Goal: Information Seeking & Learning: Learn about a topic

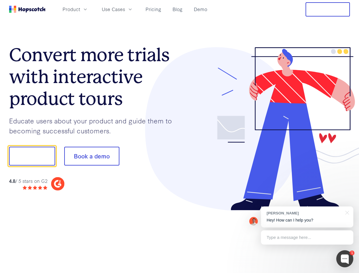
click at [179, 136] on div at bounding box center [264, 128] width 170 height 163
click at [80, 9] on span "Product" at bounding box center [71, 9] width 18 height 7
click at [125, 9] on span "Use Cases" at bounding box center [113, 9] width 23 height 7
click at [327, 9] on button "Free Trial" at bounding box center [327, 9] width 44 height 14
click at [32, 156] on button "Show me!" at bounding box center [32, 156] width 46 height 19
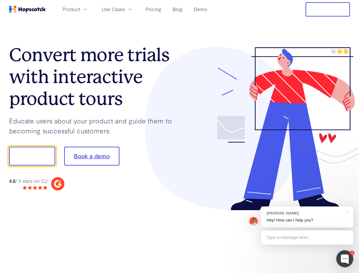
click at [91, 156] on button "Book a demo" at bounding box center [91, 156] width 55 height 19
click at [344, 258] on div at bounding box center [344, 258] width 17 height 17
click at [307, 272] on div "1 [PERSON_NAME] Hey! How can I help you? Type a message here... Free live chat …" at bounding box center [179, 273] width 359 height 0
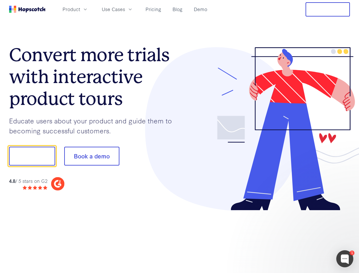
click at [346, 212] on div at bounding box center [299, 154] width 106 height 189
click at [307, 237] on div at bounding box center [299, 193] width 106 height 113
